Goal: Information Seeking & Learning: Learn about a topic

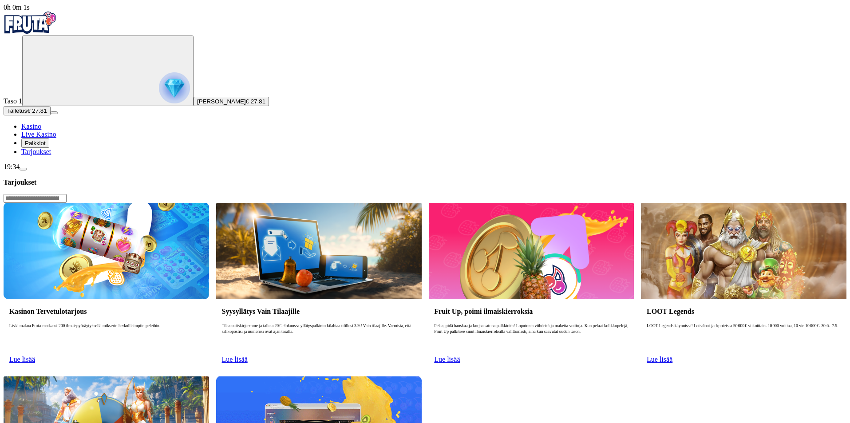
click at [46, 147] on span "Palkkiot" at bounding box center [35, 143] width 21 height 7
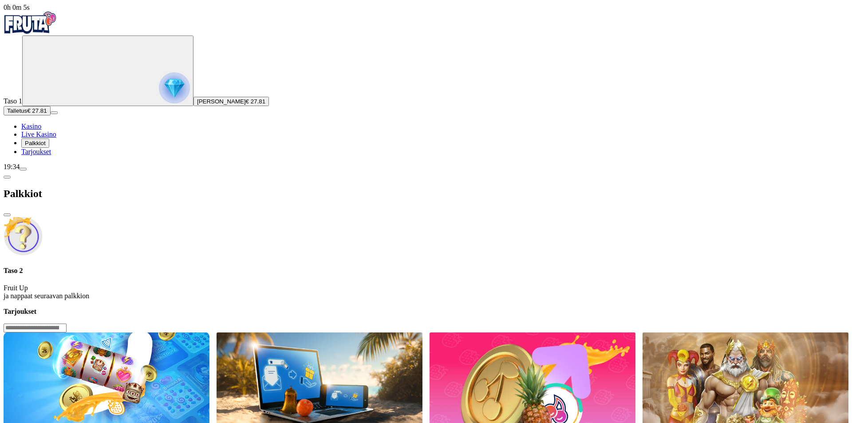
click at [48, 155] on span "Tarjoukset" at bounding box center [36, 152] width 30 height 8
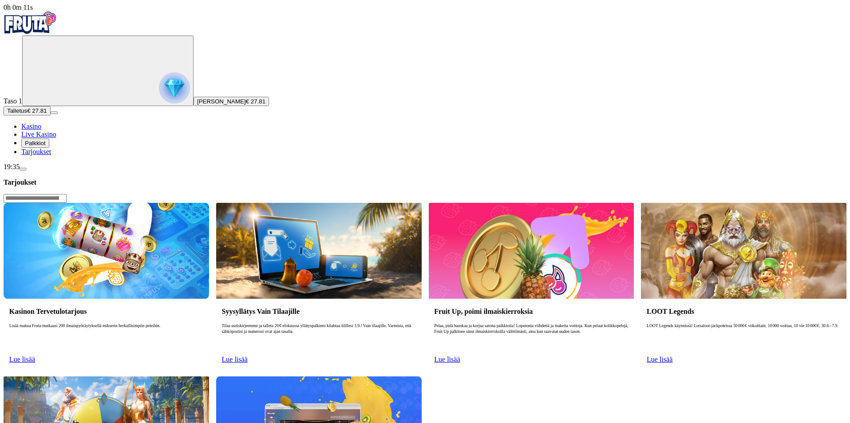
click at [49, 155] on span "Tarjoukset" at bounding box center [36, 152] width 30 height 8
click at [35, 356] on link "Lue lisää" at bounding box center [22, 360] width 26 height 8
click at [35, 356] on span "Lue lisää" at bounding box center [22, 360] width 26 height 8
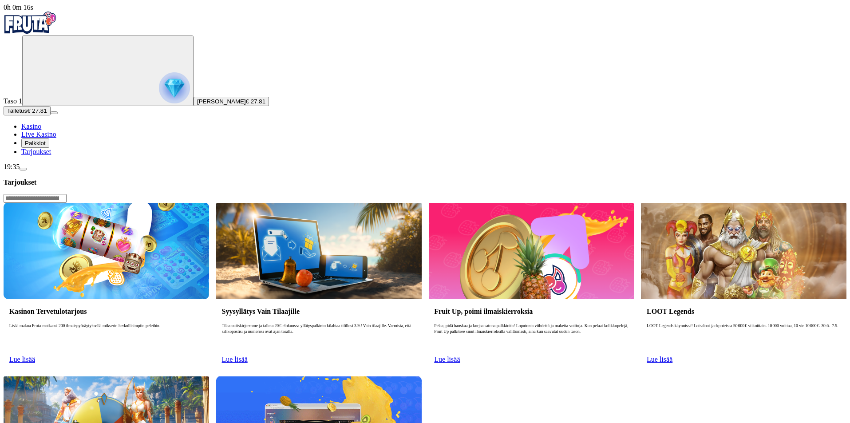
click at [35, 356] on span "Lue lisää" at bounding box center [22, 360] width 26 height 8
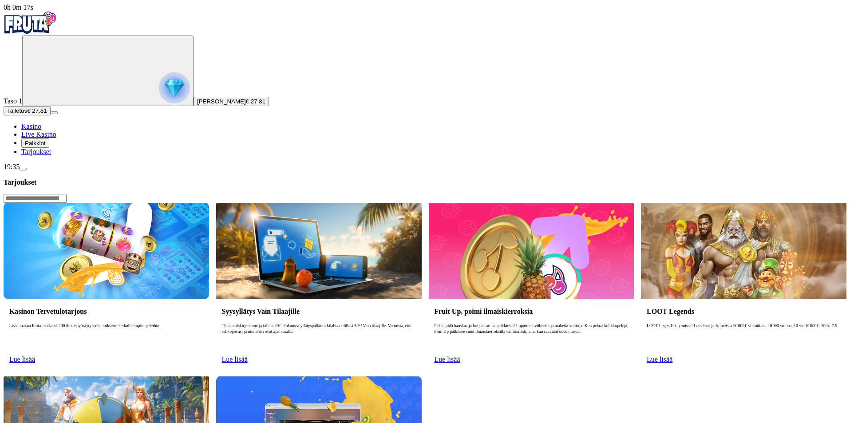
click at [35, 356] on span "Lue lisää" at bounding box center [22, 360] width 26 height 8
click at [203, 203] on img at bounding box center [107, 251] width 206 height 96
click at [201, 203] on img at bounding box center [107, 251] width 206 height 96
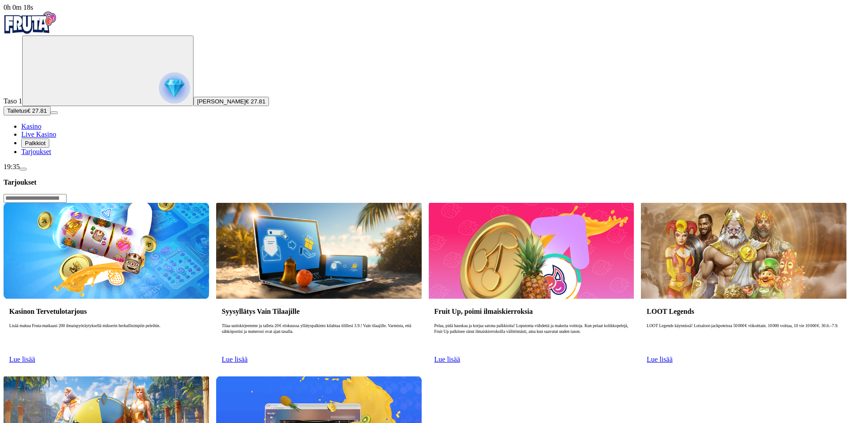
click at [201, 203] on img at bounding box center [107, 251] width 206 height 96
click at [200, 203] on img at bounding box center [107, 251] width 206 height 96
click at [35, 356] on span "Lue lisää" at bounding box center [22, 360] width 26 height 8
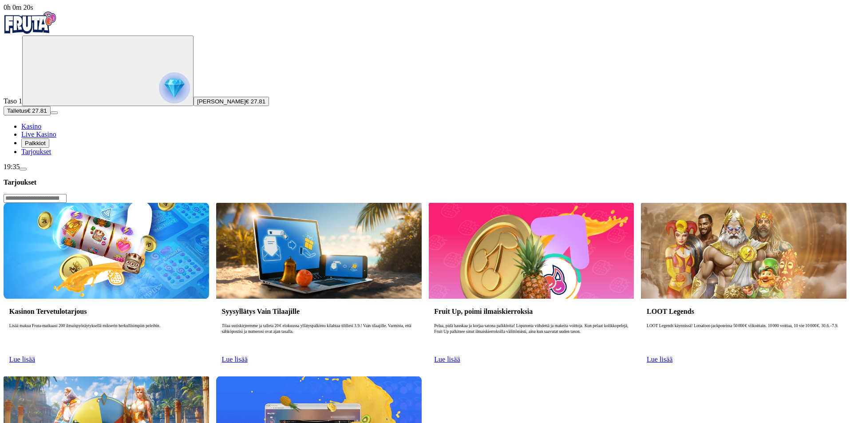
click at [248, 356] on link "Lue lisää" at bounding box center [235, 360] width 26 height 8
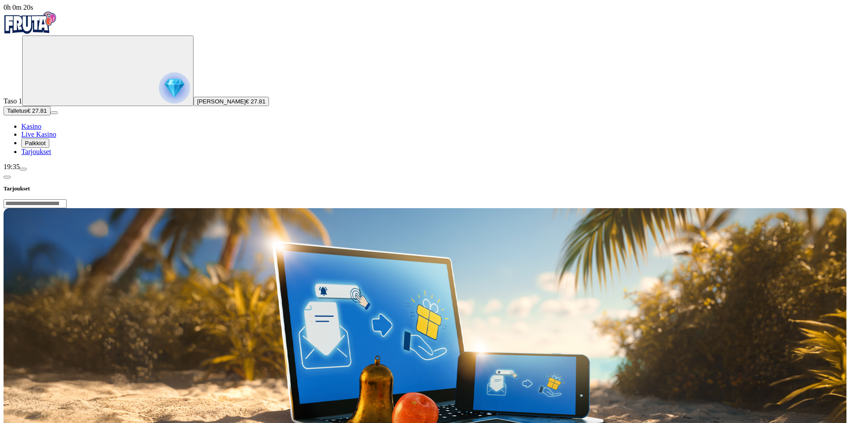
click at [592, 208] on img at bounding box center [425, 341] width 843 height 266
click at [149, 171] on div "Tarjoukset" at bounding box center [425, 182] width 843 height 22
click at [7, 177] on span "chevron-left icon" at bounding box center [7, 177] width 0 height 0
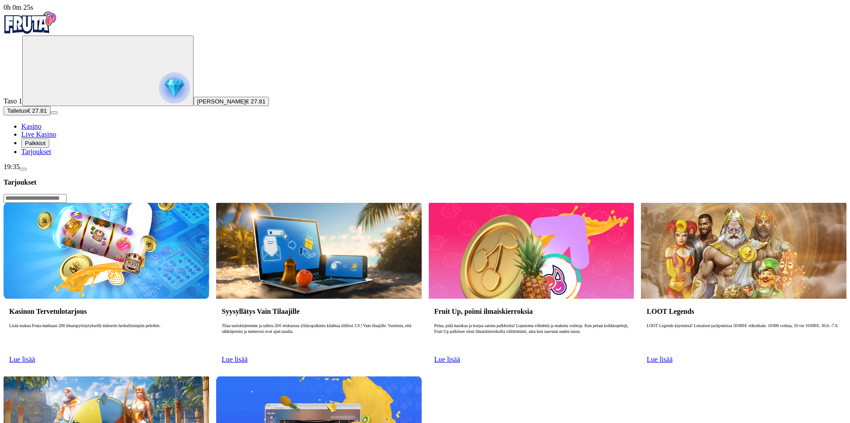
click at [35, 356] on span "Lue lisää" at bounding box center [22, 360] width 26 height 8
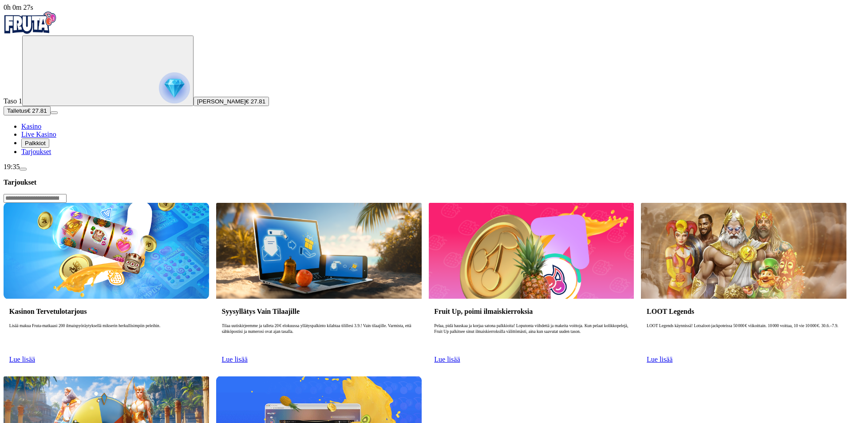
click at [35, 356] on span "Lue lisää" at bounding box center [22, 360] width 26 height 8
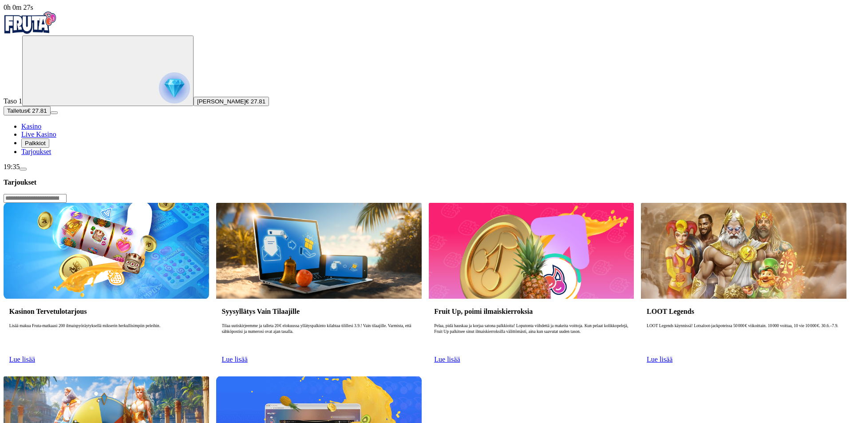
click at [35, 356] on span "Lue lisää" at bounding box center [22, 360] width 26 height 8
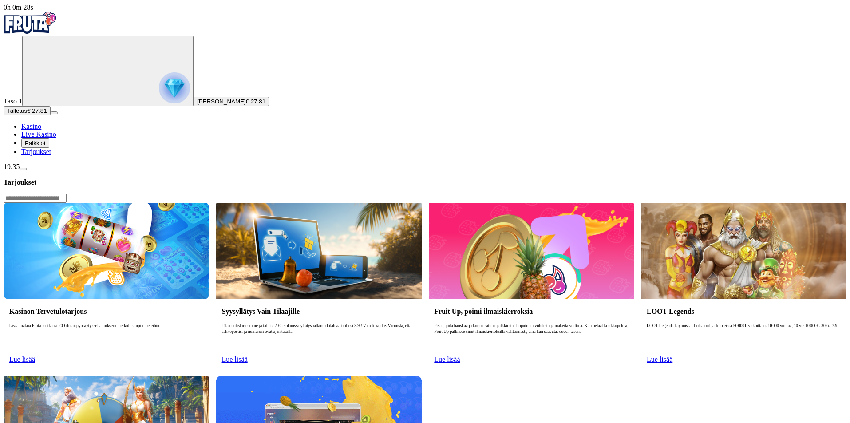
click at [35, 356] on span "Lue lisää" at bounding box center [22, 360] width 26 height 8
click at [248, 356] on link "Lue lisää" at bounding box center [235, 360] width 26 height 8
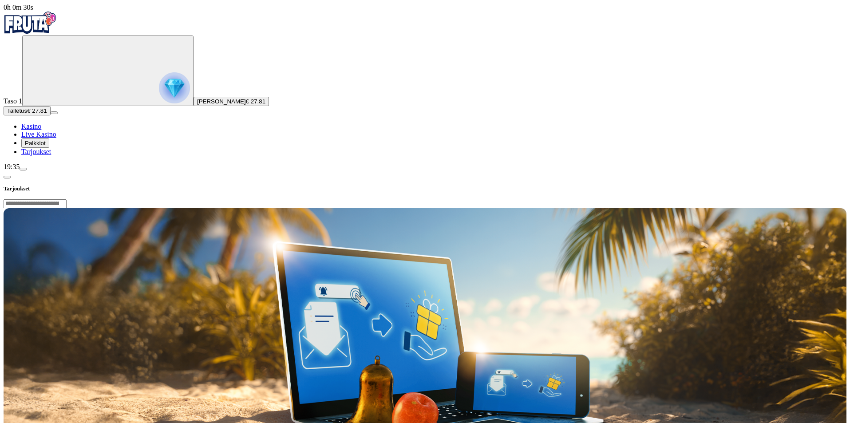
click at [7, 177] on span "chevron-left icon" at bounding box center [7, 177] width 0 height 0
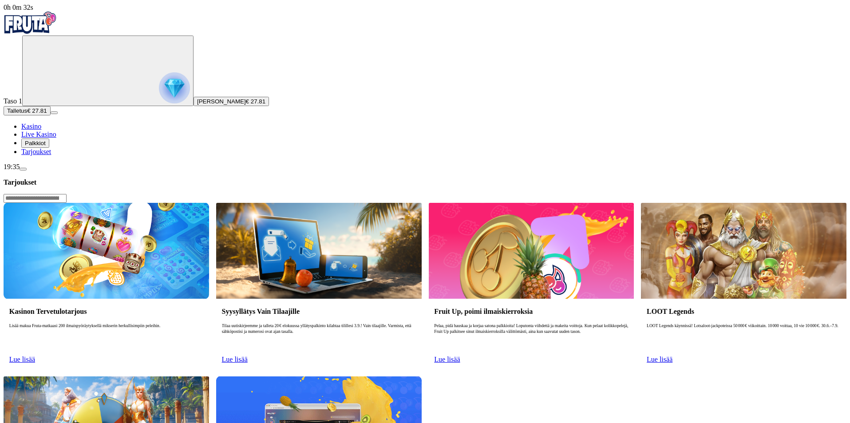
click at [46, 155] on span "Tarjoukset" at bounding box center [36, 152] width 30 height 8
click at [35, 356] on span "Lue lisää" at bounding box center [22, 360] width 26 height 8
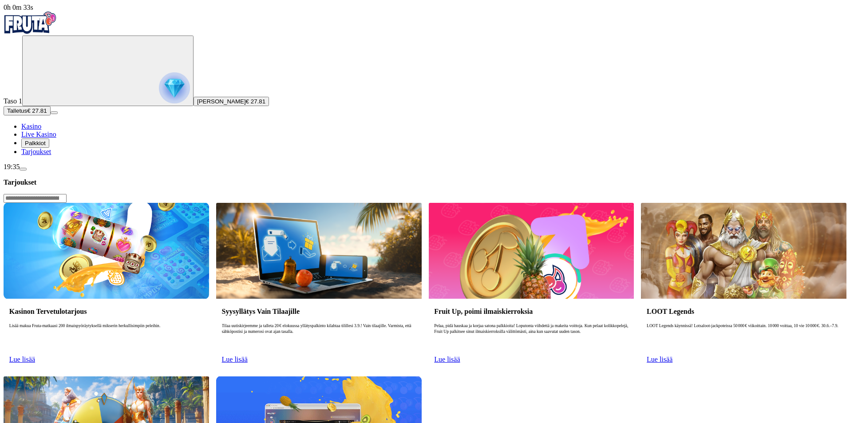
click at [35, 356] on span "Lue lisää" at bounding box center [22, 360] width 26 height 8
click at [49, 148] on button "Palkkiot" at bounding box center [35, 143] width 28 height 9
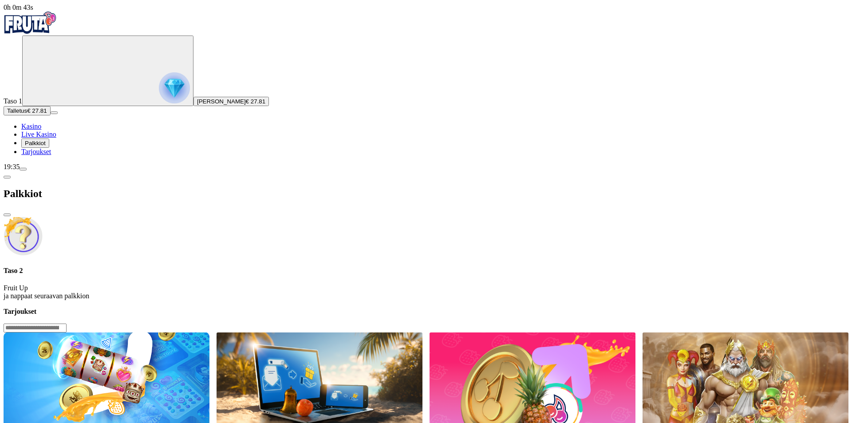
click at [7, 177] on span "chevron-left icon" at bounding box center [7, 177] width 0 height 0
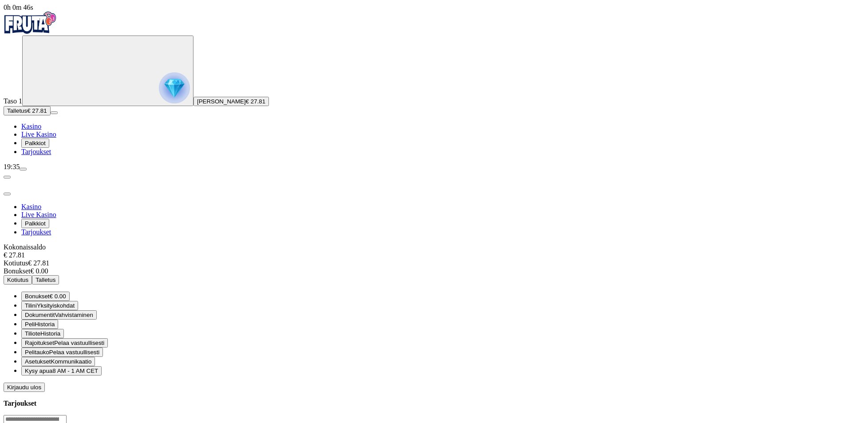
click at [7, 194] on span "close icon" at bounding box center [7, 194] width 0 height 0
